Goal: Information Seeking & Learning: Find specific fact

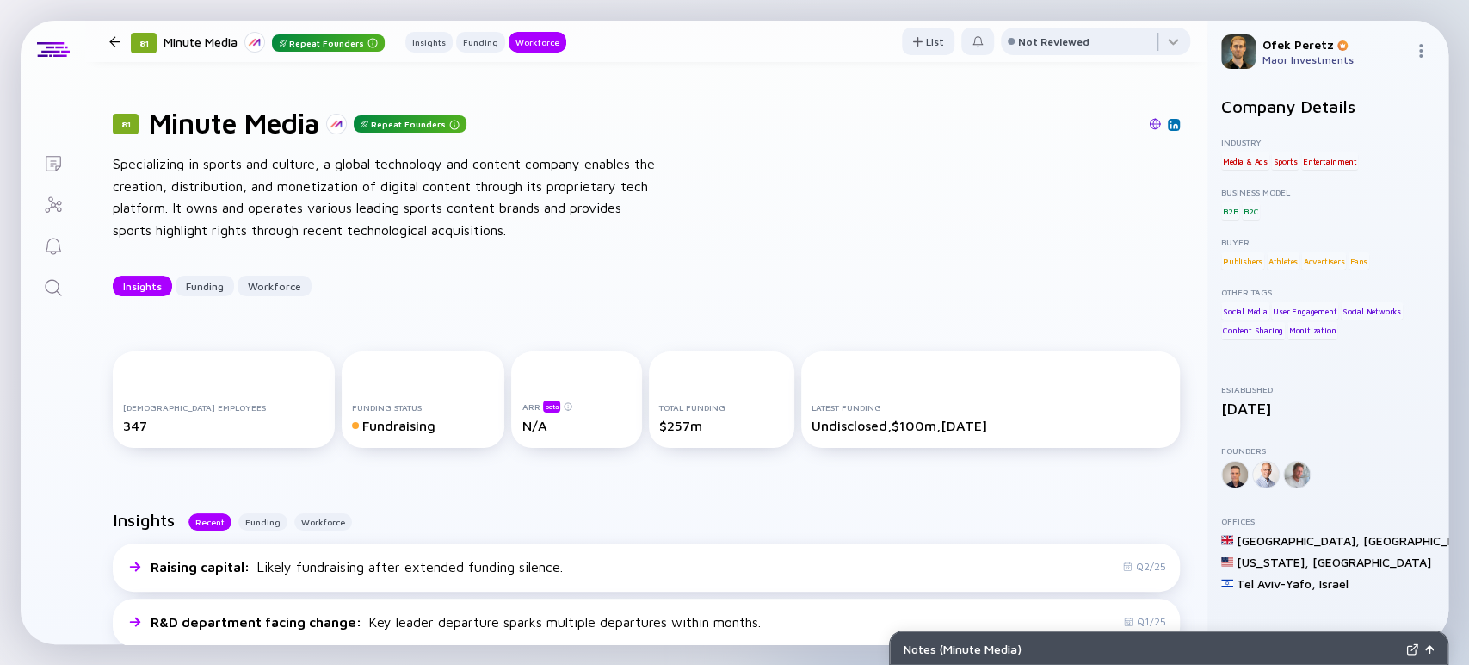
scroll to position [1913, 0]
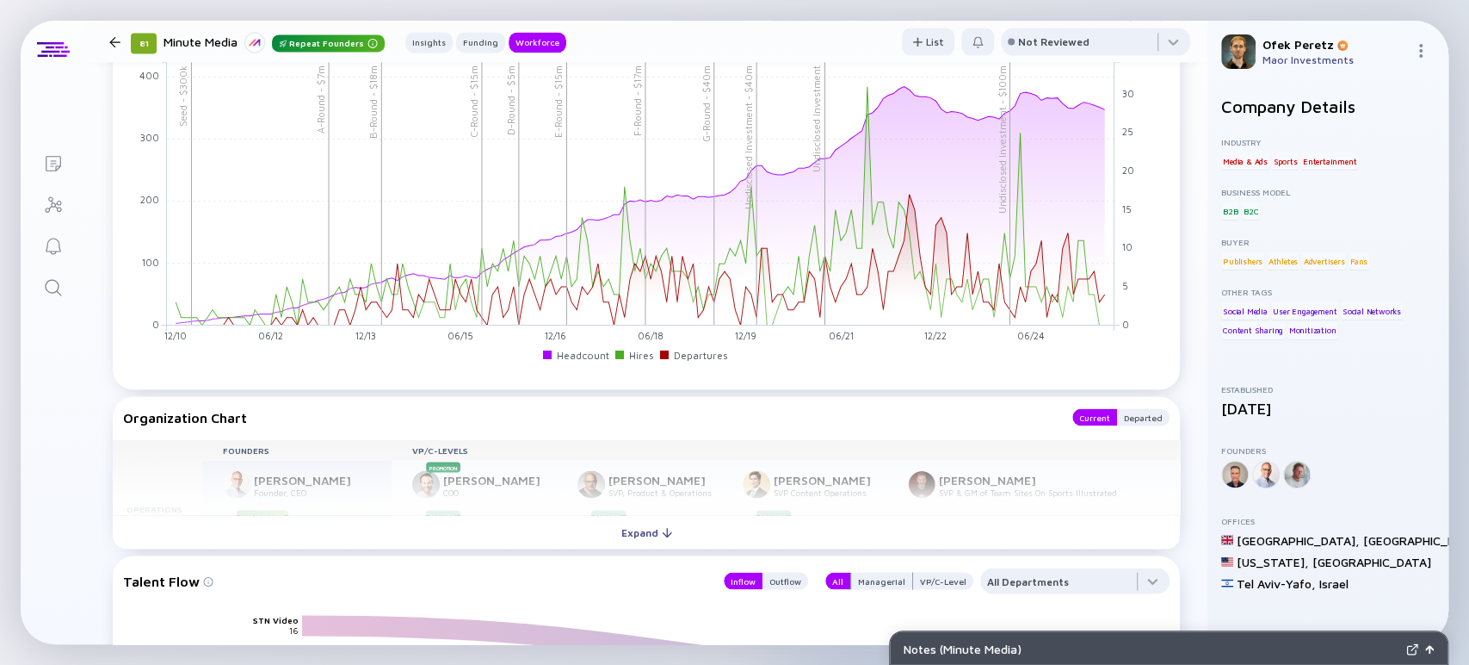
click at [59, 287] on icon "Search" at bounding box center [53, 287] width 21 height 21
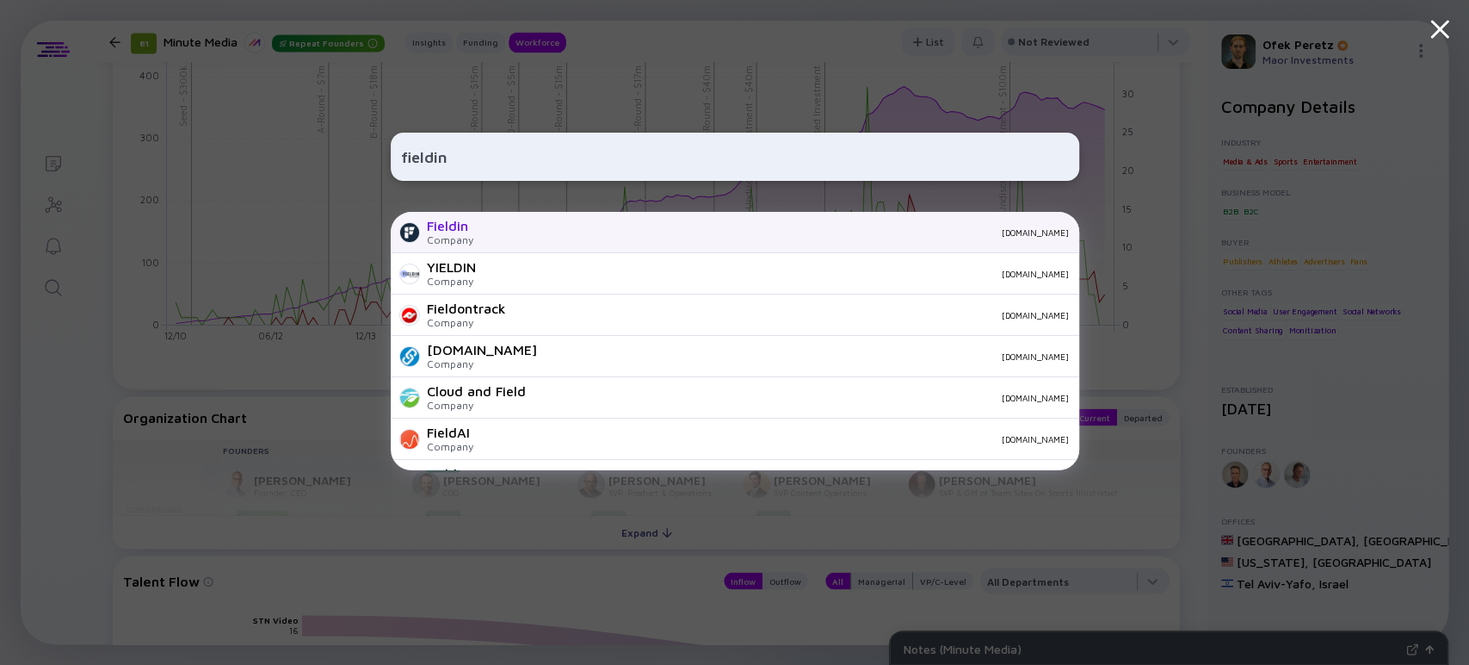
type input "fieldin"
click at [477, 232] on div "Fieldin Company [DOMAIN_NAME]" at bounding box center [735, 232] width 689 height 41
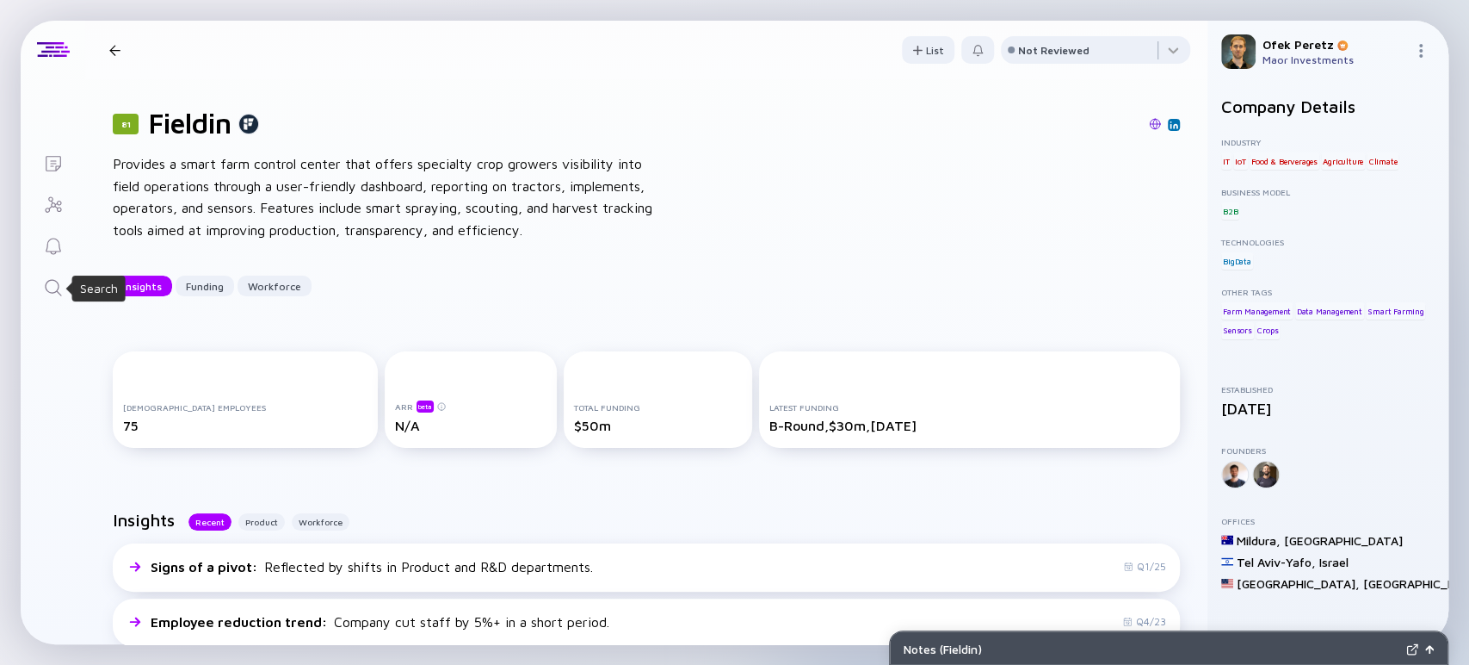
click at [55, 287] on icon "Search" at bounding box center [53, 287] width 21 height 21
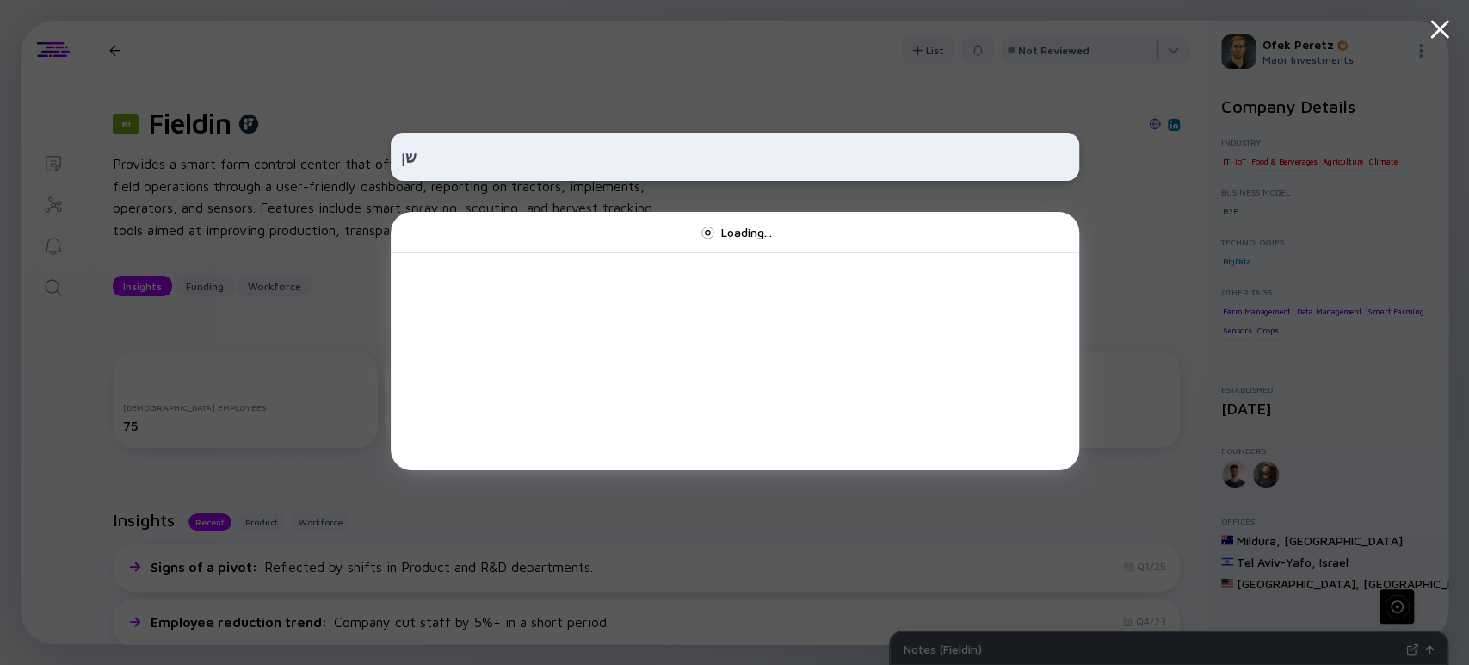
type input "ש"
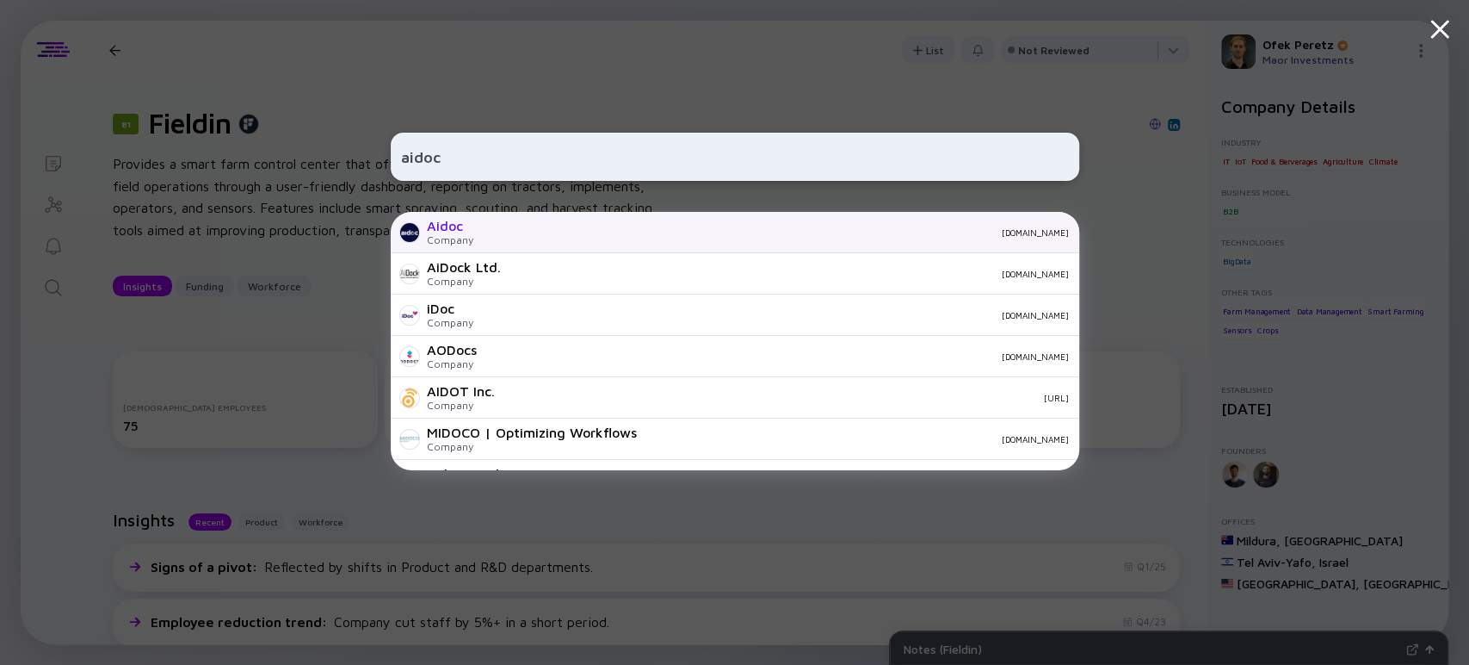
type input "aidoc"
click at [466, 229] on div "Aidoc" at bounding box center [450, 225] width 46 height 15
